Goal: Check status: Check status

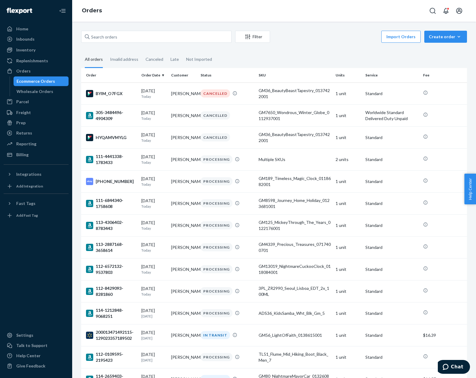
click at [374, 60] on fieldset "All orders Invalid address Canceled Late Not Imported" at bounding box center [274, 59] width 386 height 17
click at [140, 96] on td "[DATE] [DATE]" at bounding box center [153, 93] width 29 height 22
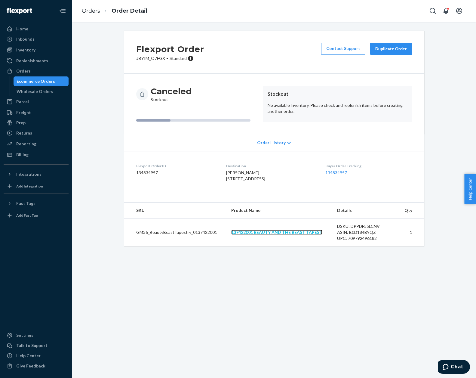
click at [299, 235] on link "137422001 BEAUTY AND THE BEAST TAPEST" at bounding box center [276, 231] width 91 height 5
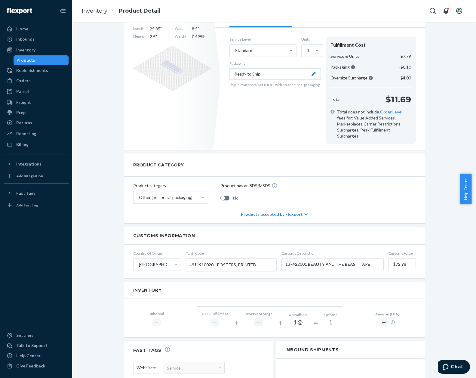
scroll to position [120, 0]
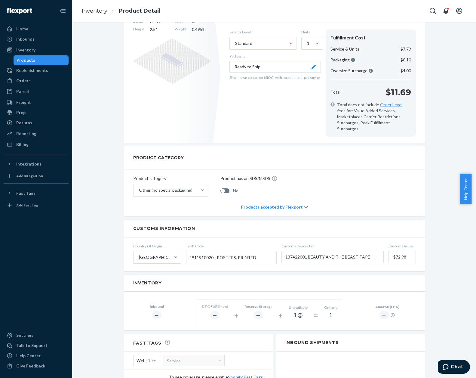
click at [447, 259] on div "137422001 BEAUTY AND THE BEAST TAPEST Actions Hide Create inbound identifiers &…" at bounding box center [274, 205] width 395 height 591
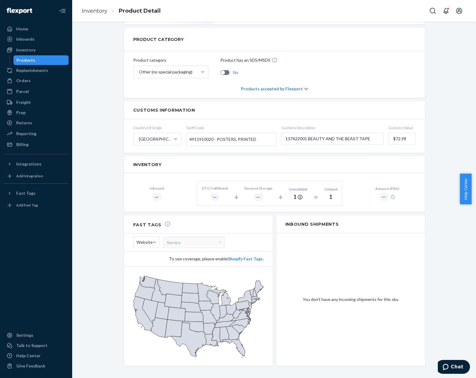
scroll to position [0, 0]
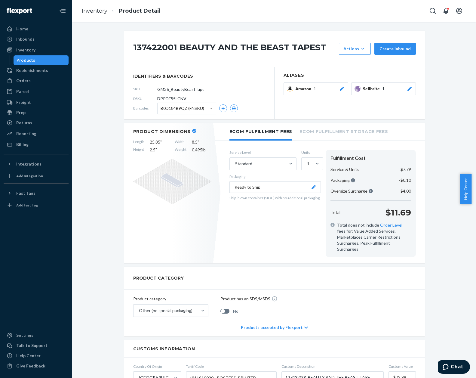
click at [438, 261] on div "137422001 BEAUTY AND THE BEAST TAPEST Actions Hide Create inbound identifiers &…" at bounding box center [274, 326] width 395 height 591
click at [427, 101] on div "137422001 BEAUTY AND THE BEAST TAPEST Actions Hide Create inbound identifiers &…" at bounding box center [274, 326] width 395 height 591
